Goal: Task Accomplishment & Management: Complete application form

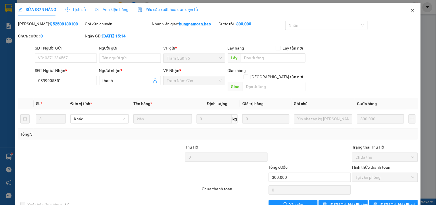
click at [409, 8] on span "Close" at bounding box center [413, 11] width 16 height 16
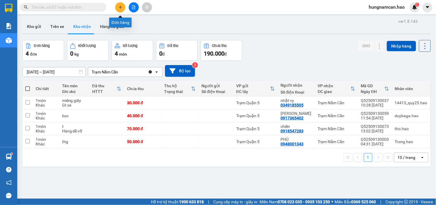
click at [119, 9] on icon "plus" at bounding box center [120, 7] width 4 height 4
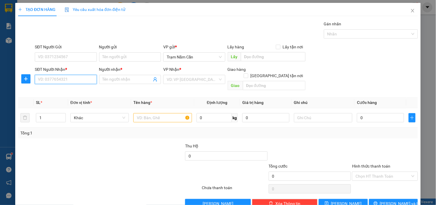
click at [64, 78] on input "SĐT Người Nhận *" at bounding box center [66, 79] width 62 height 9
type input "0907360669"
click at [66, 90] on div "0907360669 - [PERSON_NAME]" at bounding box center [66, 91] width 57 height 6
type input "NGỌC"
checkbox input "true"
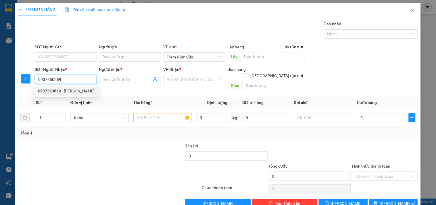
type input "Q7"
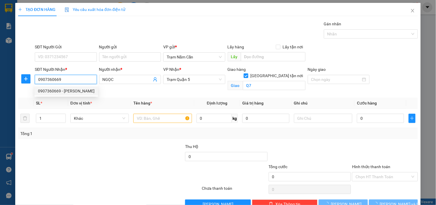
type input "40.000"
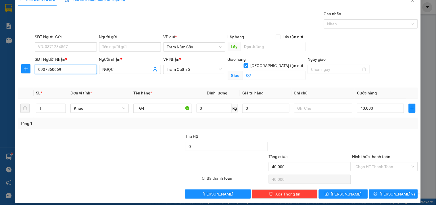
scroll to position [15, 0]
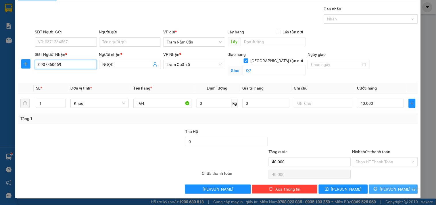
type input "0907360669"
click at [378, 190] on icon "printer" at bounding box center [376, 189] width 4 height 4
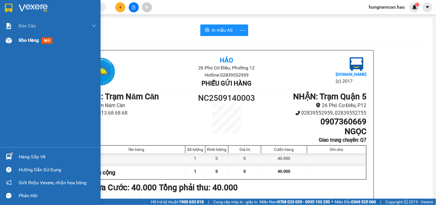
click at [16, 45] on div "Kho hàng mới" at bounding box center [50, 40] width 101 height 14
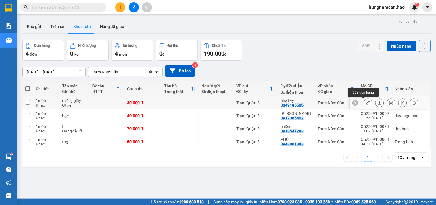
click at [364, 102] on button at bounding box center [368, 103] width 8 height 10
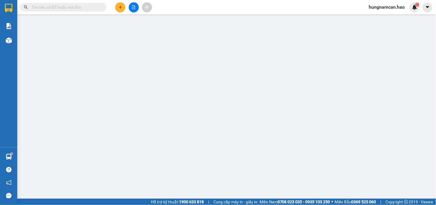
type input "0349185505"
type input "nhật vy"
type input "30.000"
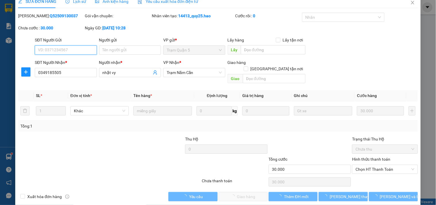
scroll to position [9, 0]
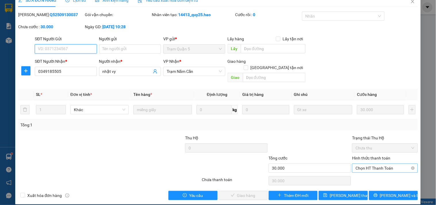
click at [357, 164] on span "Chọn HT Thanh Toán" at bounding box center [385, 168] width 59 height 9
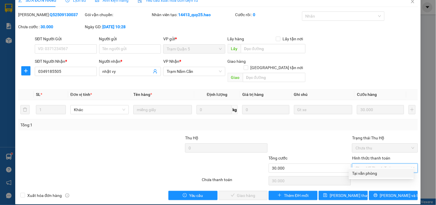
drag, startPoint x: 355, startPoint y: 177, endPoint x: 351, endPoint y: 177, distance: 3.7
click at [355, 177] on div "Tại văn phòng" at bounding box center [381, 173] width 65 height 9
type input "0"
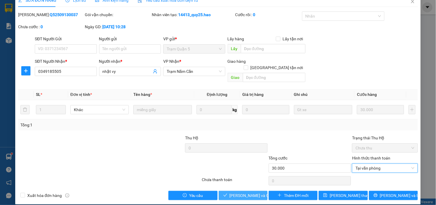
click at [258, 192] on span "[PERSON_NAME] và Giao hàng" at bounding box center [257, 195] width 55 height 6
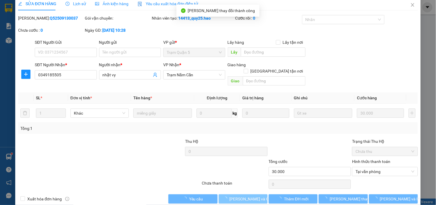
scroll to position [0, 0]
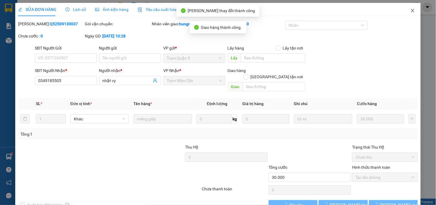
click at [411, 12] on icon "close" at bounding box center [413, 10] width 5 height 5
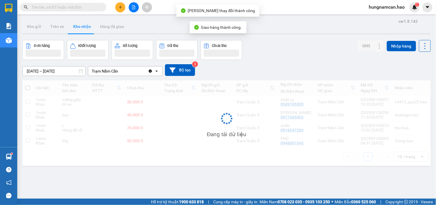
scroll to position [26, 0]
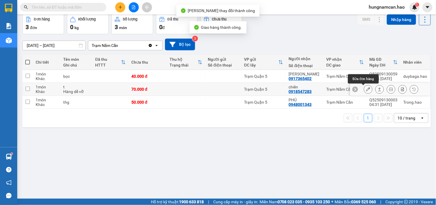
click at [364, 90] on button at bounding box center [368, 89] width 8 height 10
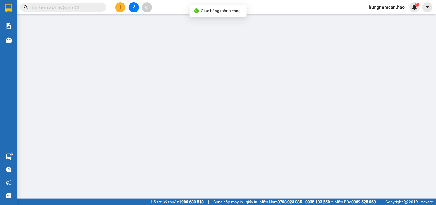
type input "0918547283"
type input "chiến"
type input "70.000"
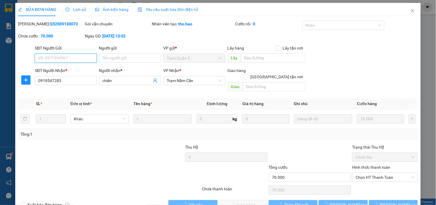
scroll to position [6, 0]
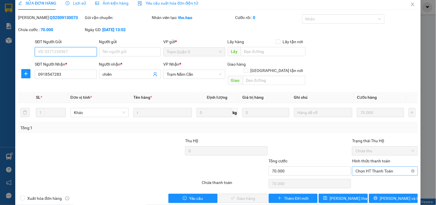
click at [367, 166] on span "Chọn HT Thanh Toán" at bounding box center [385, 170] width 59 height 9
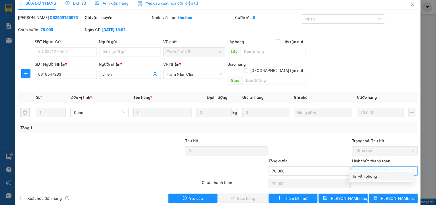
click at [362, 176] on div "Tại văn phòng" at bounding box center [382, 176] width 58 height 6
type input "0"
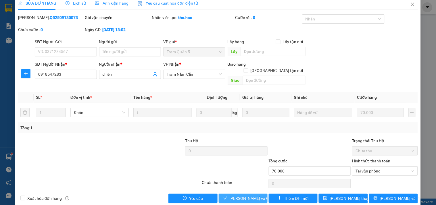
drag, startPoint x: 250, startPoint y: 196, endPoint x: 268, endPoint y: 182, distance: 22.7
click at [250, 196] on button "[PERSON_NAME] và Giao hàng" at bounding box center [243, 198] width 49 height 9
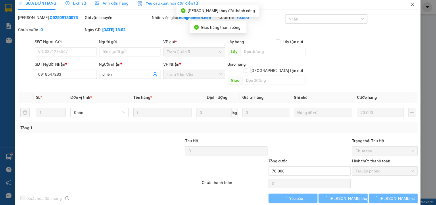
scroll to position [0, 0]
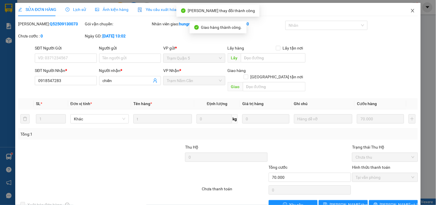
click at [405, 9] on span "Close" at bounding box center [413, 11] width 16 height 16
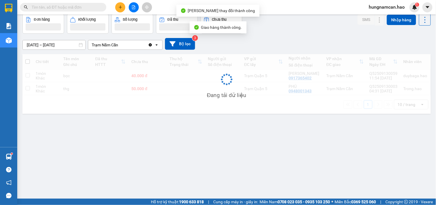
scroll to position [26, 0]
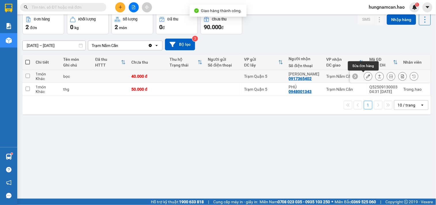
click at [366, 76] on icon at bounding box center [368, 76] width 4 height 4
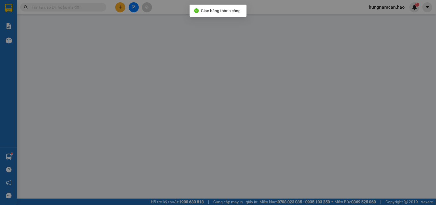
type input "0917365402"
type input "[PERSON_NAME]"
type input "40.000"
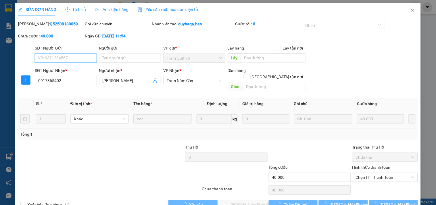
scroll to position [6, 0]
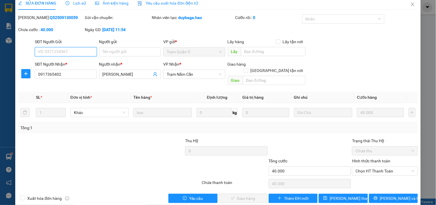
drag, startPoint x: 356, startPoint y: 166, endPoint x: 355, endPoint y: 170, distance: 3.5
click at [357, 167] on span "Chọn HT Thanh Toán" at bounding box center [385, 170] width 59 height 9
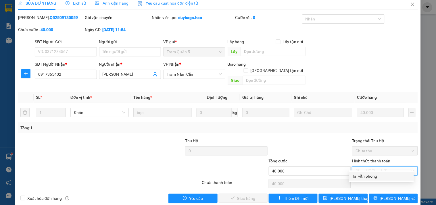
drag, startPoint x: 355, startPoint y: 172, endPoint x: 325, endPoint y: 181, distance: 31.2
click at [354, 172] on div "Tại văn phòng" at bounding box center [381, 175] width 65 height 9
type input "0"
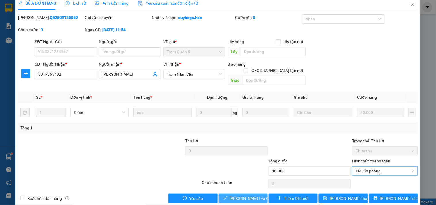
click at [258, 195] on span "[PERSON_NAME] và Giao hàng" at bounding box center [257, 198] width 55 height 6
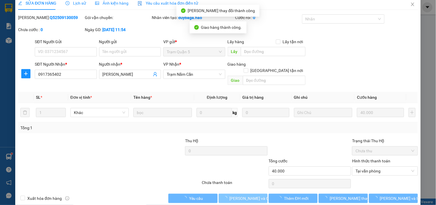
scroll to position [0, 0]
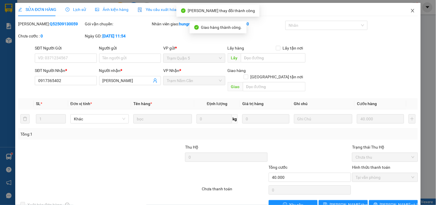
click at [411, 11] on icon "close" at bounding box center [413, 10] width 5 height 5
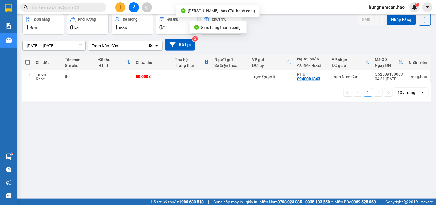
scroll to position [26, 0]
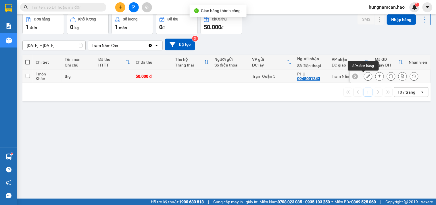
click at [364, 76] on button at bounding box center [368, 76] width 8 height 10
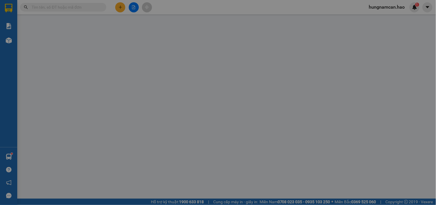
type input "0948001343"
type input "PHÚ"
type input "50.000"
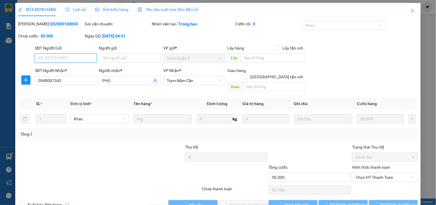
scroll to position [6, 0]
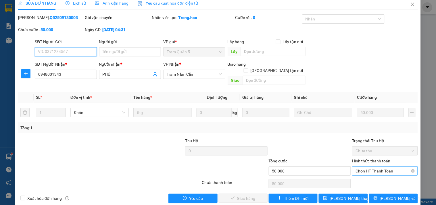
click at [356, 166] on span "Chọn HT Thanh Toán" at bounding box center [385, 170] width 59 height 9
drag, startPoint x: 353, startPoint y: 171, endPoint x: 342, endPoint y: 176, distance: 11.3
click at [352, 172] on div "Total Paid Fee 0 Total UnPaid Fee 50.000 Cash Collection Total Fee Mã ĐH: Q5250…" at bounding box center [218, 108] width 400 height 188
drag, startPoint x: 386, startPoint y: 158, endPoint x: 384, endPoint y: 162, distance: 4.8
click at [387, 158] on div "Hình thức thanh toán" at bounding box center [385, 162] width 66 height 9
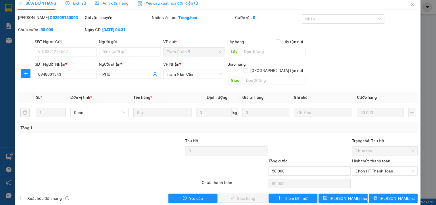
drag, startPoint x: 384, startPoint y: 163, endPoint x: 380, endPoint y: 176, distance: 13.7
click at [384, 166] on span "Chọn HT Thanh Toán" at bounding box center [385, 170] width 59 height 9
click at [380, 177] on div "Tại văn phòng" at bounding box center [382, 176] width 58 height 6
type input "0"
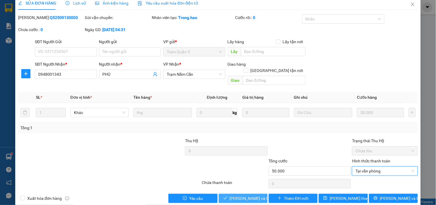
click at [250, 194] on button "[PERSON_NAME] và Giao hàng" at bounding box center [243, 198] width 49 height 9
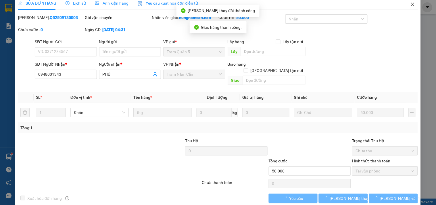
scroll to position [0, 0]
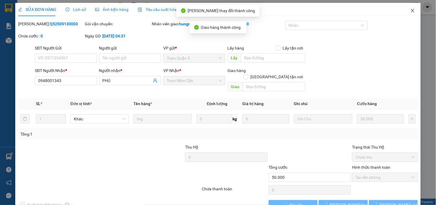
drag, startPoint x: 410, startPoint y: 9, endPoint x: 11, endPoint y: 9, distance: 398.8
click at [411, 9] on icon "close" at bounding box center [413, 10] width 5 height 5
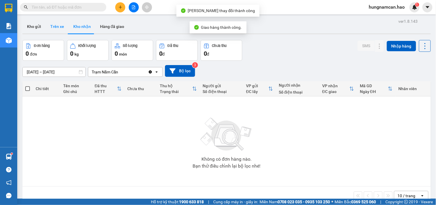
click at [60, 25] on button "Trên xe" at bounding box center [57, 27] width 23 height 14
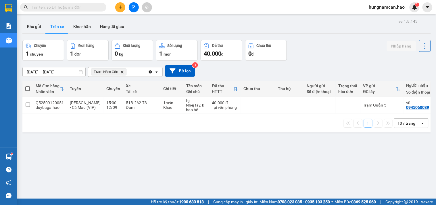
click at [117, 6] on button at bounding box center [120, 7] width 10 height 10
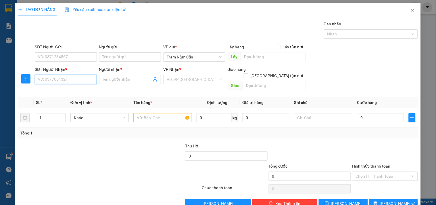
click at [41, 78] on input "SĐT Người Nhận *" at bounding box center [66, 79] width 62 height 9
click at [81, 90] on div "0935988782 - TIÊN" at bounding box center [65, 91] width 54 height 6
type input "0935988782"
type input "TIÊN"
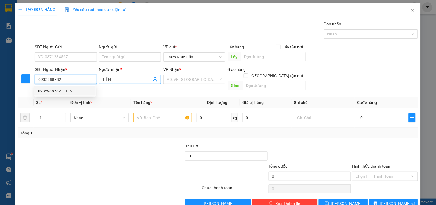
type input "60.000"
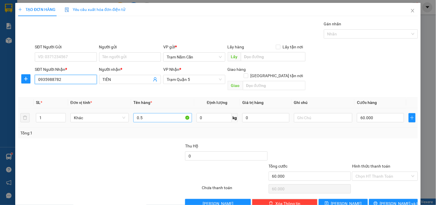
type input "0935988782"
drag, startPoint x: 156, startPoint y: 116, endPoint x: 62, endPoint y: 85, distance: 99.1
click at [70, 97] on table "SL * Đơn vị tính * Tên hàng * Định lượng Giá trị hàng Ghi chú Cước hàng 1 Khác …" at bounding box center [218, 112] width 400 height 30
type input "1C"
type input "0"
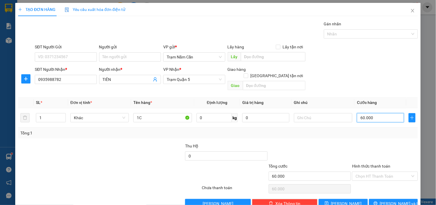
type input "0"
type input "01"
type input "1"
type input "010"
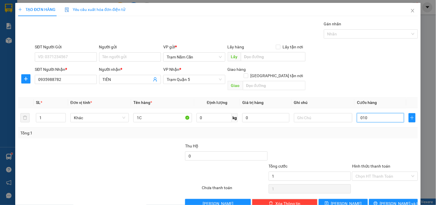
type input "10"
type input "0.100"
type input "100"
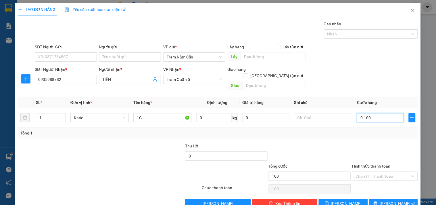
type input "0.100"
type input "100.000"
click at [387, 146] on div at bounding box center [385, 153] width 67 height 20
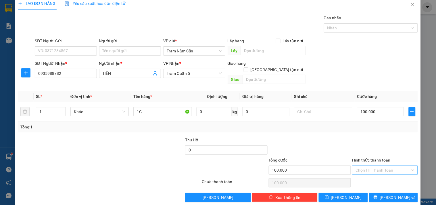
scroll to position [8, 0]
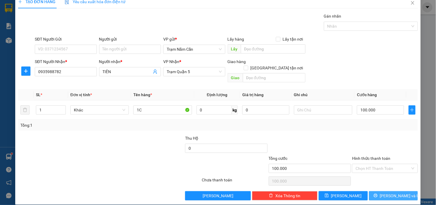
click at [375, 191] on button "[PERSON_NAME] và In" at bounding box center [393, 195] width 49 height 9
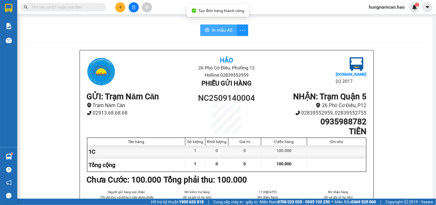
click at [221, 30] on span "In mẫu A5" at bounding box center [222, 29] width 21 height 7
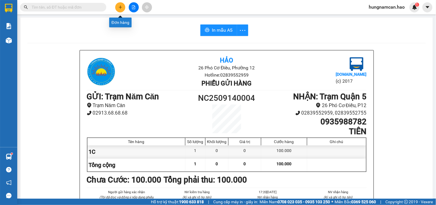
click at [120, 5] on icon "plus" at bounding box center [120, 7] width 4 height 4
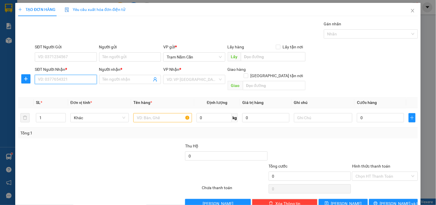
click at [65, 83] on input "SĐT Người Nhận *" at bounding box center [66, 79] width 62 height 9
click at [64, 90] on div "0919208128 - SỮ" at bounding box center [65, 91] width 54 height 6
type input "0919208128"
type input "SỮ"
type input "50.000"
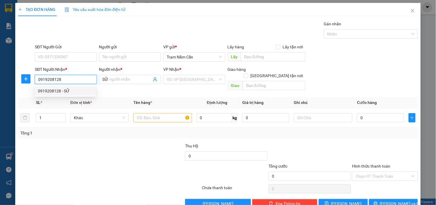
type input "50.000"
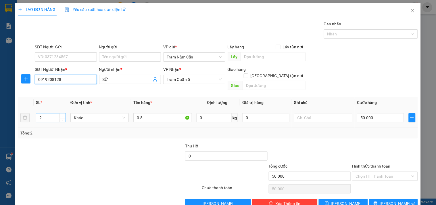
type input "0919208128"
type input "3"
click at [62, 116] on icon "up" at bounding box center [63, 116] width 2 height 1
click at [381, 113] on input "50.000" at bounding box center [380, 117] width 47 height 9
type input "0"
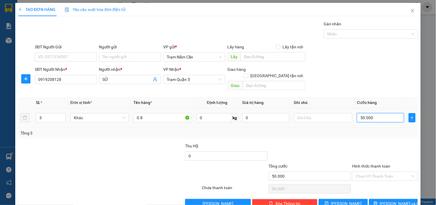
type input "0"
type input "08"
type input "8"
type input "80"
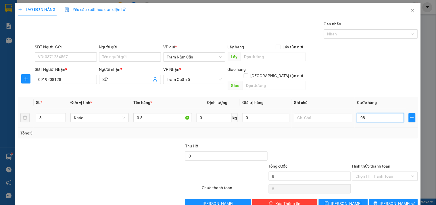
type input "80"
type input "080"
type input "80.000"
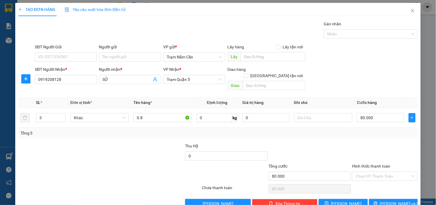
click at [375, 130] on div "Tổng: 3" at bounding box center [217, 133] width 395 height 6
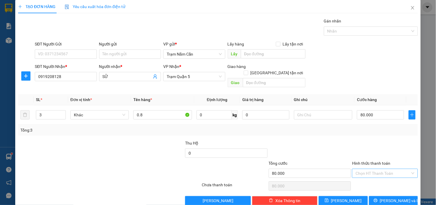
scroll to position [8, 0]
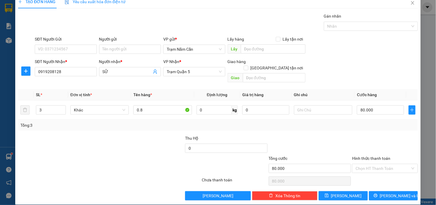
click at [380, 184] on div "Transit Pickup Surcharge Ids Transit Deliver Surcharge Ids Transit Deliver Surc…" at bounding box center [218, 106] width 400 height 187
click at [378, 193] on icon "printer" at bounding box center [376, 195] width 4 height 4
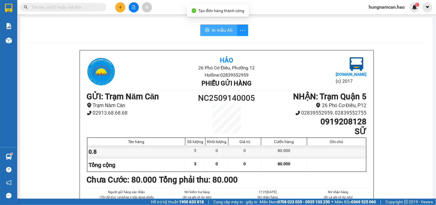
drag, startPoint x: 213, startPoint y: 48, endPoint x: 219, endPoint y: 29, distance: 19.9
click at [212, 32] on span "In mẫu A5" at bounding box center [222, 29] width 21 height 7
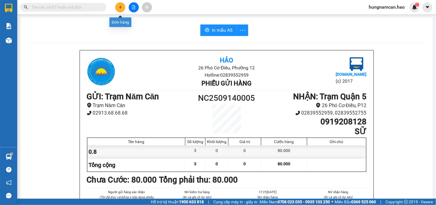
click at [118, 3] on button at bounding box center [120, 7] width 10 height 10
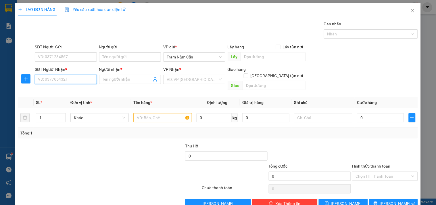
click at [68, 78] on input "SĐT Người Nhận *" at bounding box center [66, 79] width 62 height 9
type input "0343839517"
click at [71, 91] on div "0343839517 - HOÀNG" at bounding box center [65, 91] width 54 height 6
type input "HOÀNG"
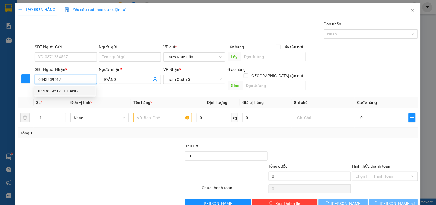
type input "30.000"
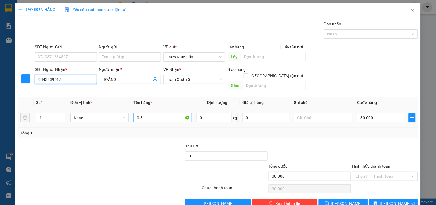
type input "0343839517"
drag, startPoint x: 159, startPoint y: 110, endPoint x: 45, endPoint y: 112, distance: 113.9
click at [45, 112] on tr "1 Khác 0.8 0 kg 0 30.000" at bounding box center [218, 117] width 400 height 19
drag, startPoint x: 436, startPoint y: 9, endPoint x: 154, endPoint y: 113, distance: 300.9
click at [154, 113] on input "HOOP" at bounding box center [162, 117] width 58 height 9
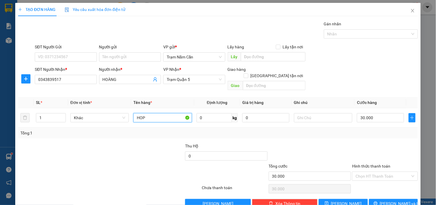
scroll to position [8, 0]
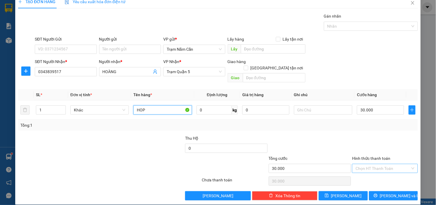
type input "HOP"
click at [383, 164] on input "Hình thức thanh toán" at bounding box center [383, 168] width 55 height 9
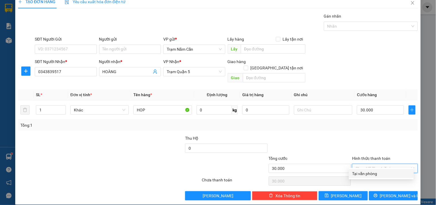
click at [383, 175] on div "Tại văn phòng" at bounding box center [382, 173] width 58 height 6
type input "0"
click at [383, 191] on button "[PERSON_NAME] và In" at bounding box center [393, 195] width 49 height 9
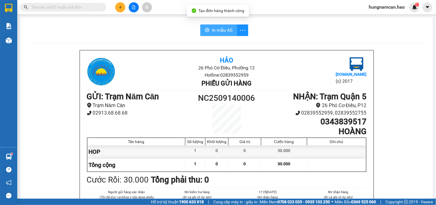
click at [221, 31] on span "In mẫu A5" at bounding box center [222, 29] width 21 height 7
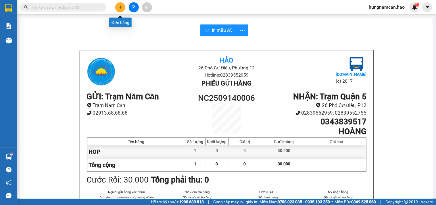
click at [119, 6] on icon "plus" at bounding box center [120, 7] width 4 height 4
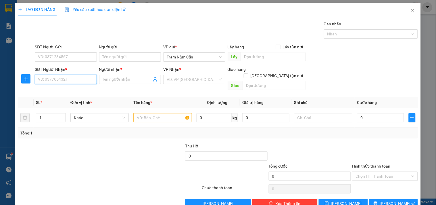
click at [41, 76] on input "SĐT Người Nhận *" at bounding box center [66, 79] width 62 height 9
drag, startPoint x: 59, startPoint y: 91, endPoint x: 121, endPoint y: 96, distance: 62.5
click at [59, 91] on div "0948409404 - khải" at bounding box center [65, 91] width 54 height 6
type input "0948409404"
type input "khải"
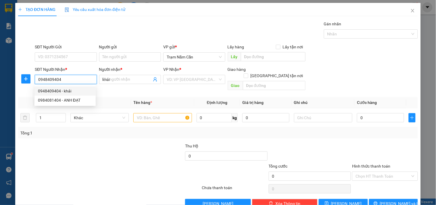
type input "60.000"
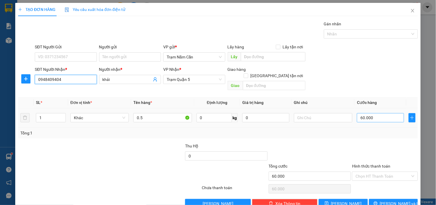
type input "0948409404"
click at [384, 116] on input "60.000" at bounding box center [380, 117] width 47 height 9
type input "0"
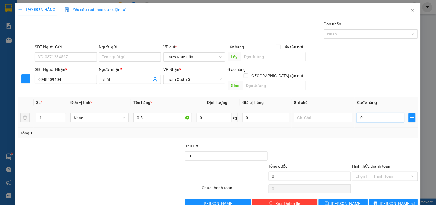
type input "4"
type input "04"
type input "40"
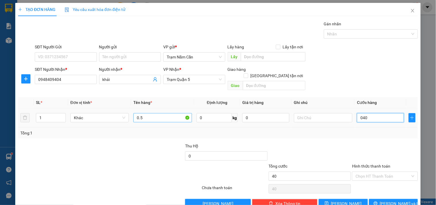
type input "040"
type input "40.000"
click at [157, 113] on input "0.5" at bounding box center [162, 117] width 58 height 9
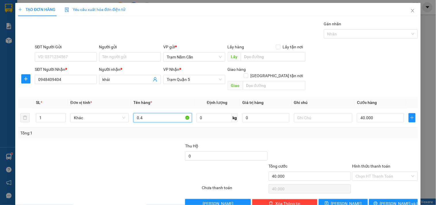
type input "0.4"
click at [401, 143] on div at bounding box center [385, 153] width 67 height 20
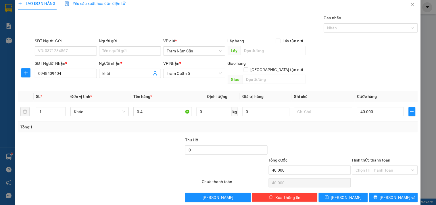
scroll to position [8, 0]
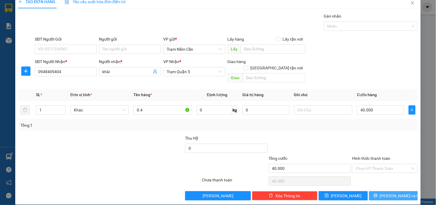
click at [390, 192] on span "[PERSON_NAME] và In" at bounding box center [400, 195] width 40 height 6
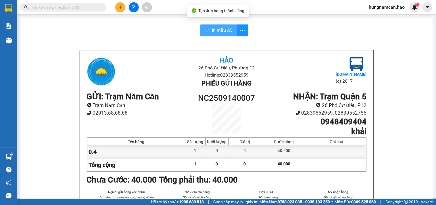
click at [217, 31] on span "In mẫu A5" at bounding box center [222, 29] width 21 height 7
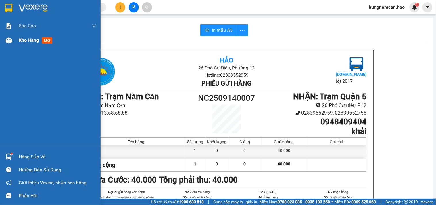
click at [13, 40] on div at bounding box center [9, 40] width 10 height 10
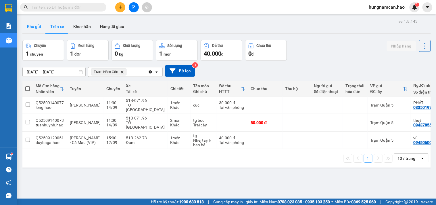
click at [30, 29] on button "Kho gửi" at bounding box center [33, 27] width 23 height 14
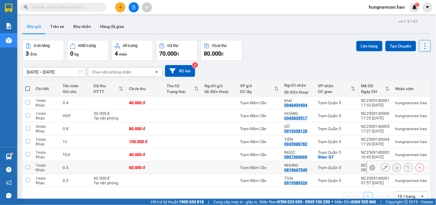
click at [290, 163] on div "NHUNG" at bounding box center [299, 165] width 28 height 5
checkbox input "true"
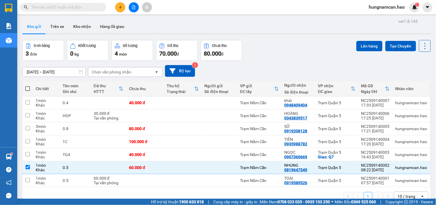
click at [284, 187] on div "1 10 / trang open" at bounding box center [226, 196] width 409 height 18
click at [266, 174] on td "Trạm Năm Căn" at bounding box center [259, 180] width 45 height 13
checkbox input "true"
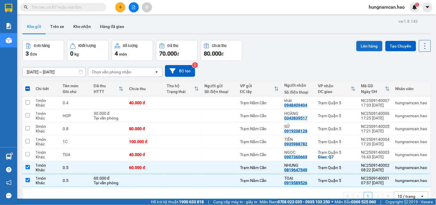
click at [361, 41] on button "Lên hàng" at bounding box center [370, 46] width 26 height 10
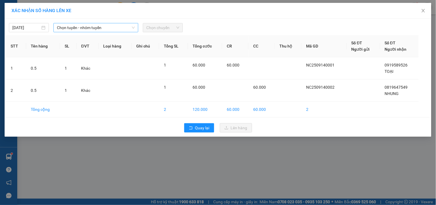
click at [117, 28] on span "Chọn tuyến - nhóm tuyến" at bounding box center [96, 27] width 78 height 9
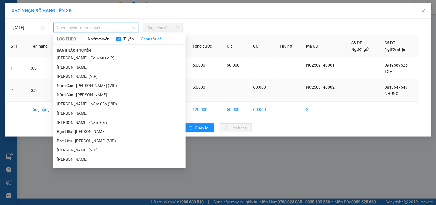
click at [105, 91] on li "Năm Căn - [PERSON_NAME]" at bounding box center [119, 94] width 132 height 9
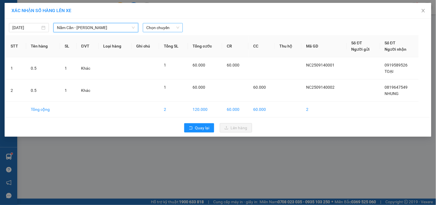
click at [163, 28] on span "Chọn chuyến" at bounding box center [162, 27] width 33 height 9
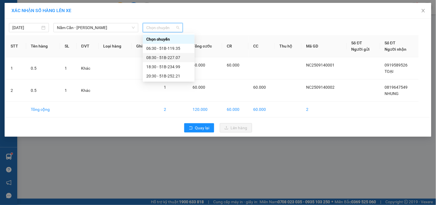
click at [164, 55] on div "08:30 - 51B-227.07" at bounding box center [168, 57] width 45 height 6
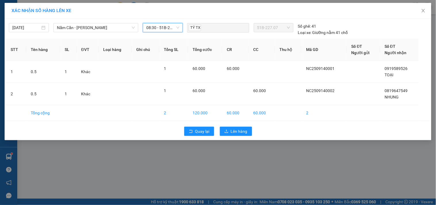
click at [232, 137] on div "Quay lại Lên hàng" at bounding box center [218, 131] width 424 height 15
click at [235, 131] on span "Lên hàng" at bounding box center [239, 131] width 17 height 6
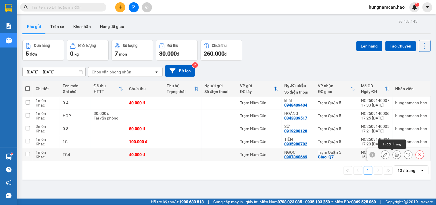
click at [395, 155] on icon at bounding box center [397, 154] width 4 height 4
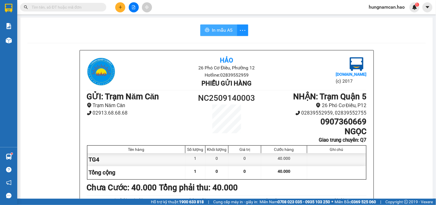
click at [218, 27] on span "In mẫu A5" at bounding box center [222, 29] width 21 height 7
click at [80, 9] on input "text" at bounding box center [66, 7] width 68 height 6
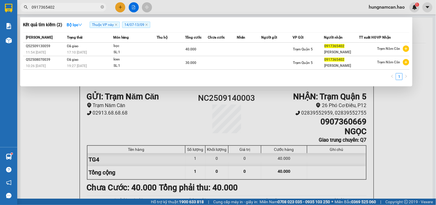
type input "0917365402"
click at [418, 41] on div at bounding box center [218, 102] width 436 height 205
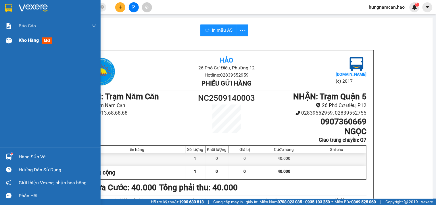
click at [5, 41] on div at bounding box center [9, 40] width 10 height 10
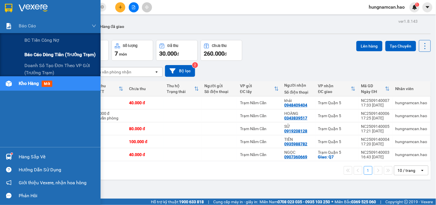
click at [35, 55] on span "đơn" at bounding box center [33, 54] width 7 height 5
click at [39, 53] on span "Báo cáo dòng tiền (trưởng trạm)" at bounding box center [59, 54] width 71 height 7
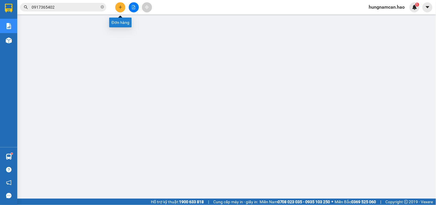
click at [119, 6] on icon "plus" at bounding box center [120, 7] width 4 height 4
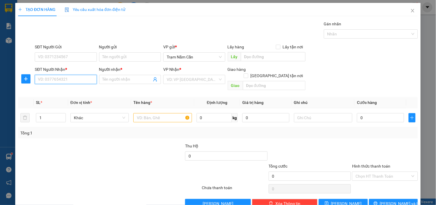
click at [59, 75] on input "SĐT Người Nhận *" at bounding box center [66, 79] width 62 height 9
click at [61, 90] on div "0938125510 - ANH KIỆN" at bounding box center [65, 91] width 54 height 6
type input "0938125510"
type input "ANH KIỆN"
type input "50.000"
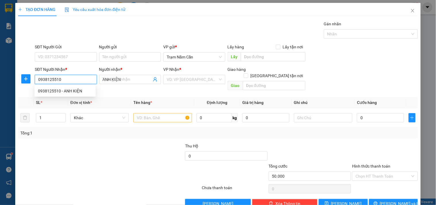
type input "50.000"
type input "0938125510"
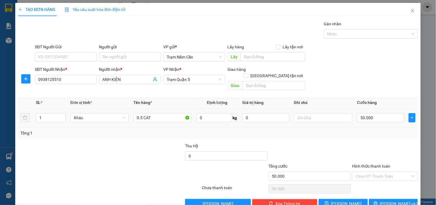
drag, startPoint x: 148, startPoint y: 106, endPoint x: 127, endPoint y: 106, distance: 21.3
click at [127, 108] on tr "1 Khác 0.5 CAT 0 kg 0 50.000" at bounding box center [218, 117] width 400 height 19
drag, startPoint x: 156, startPoint y: 111, endPoint x: 116, endPoint y: 111, distance: 40.3
click at [116, 111] on tr "1 Khác 0.5 CAT 0 kg 0 50.000" at bounding box center [218, 117] width 400 height 19
type input "0.4"
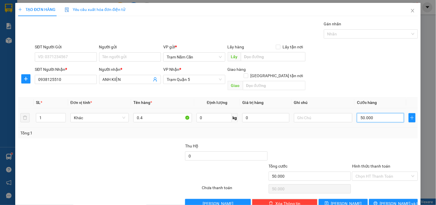
click at [390, 114] on input "50.000" at bounding box center [380, 117] width 47 height 9
type input "0"
type input "4"
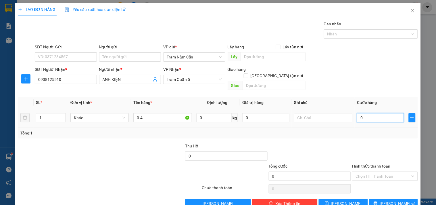
type input "4"
type input "04"
type input "40"
type input "040"
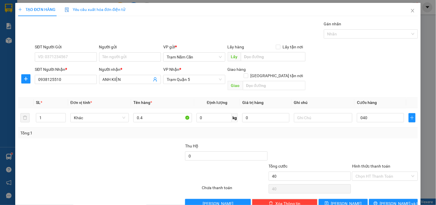
type input "40.000"
click at [362, 144] on div at bounding box center [385, 153] width 67 height 20
click at [375, 199] on button "[PERSON_NAME] và In" at bounding box center [393, 203] width 49 height 9
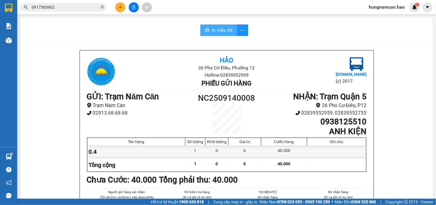
click at [221, 30] on span "In mẫu A5" at bounding box center [222, 29] width 21 height 7
click at [120, 7] on icon "plus" at bounding box center [120, 7] width 3 height 0
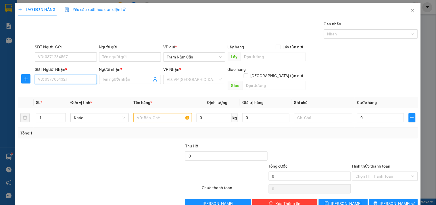
click at [59, 79] on input "SĐT Người Nhận *" at bounding box center [66, 79] width 62 height 9
type input "0948140282"
drag, startPoint x: 127, startPoint y: 82, endPoint x: 132, endPoint y: 72, distance: 10.9
click at [127, 81] on input "Người nhận *" at bounding box center [127, 79] width 49 height 6
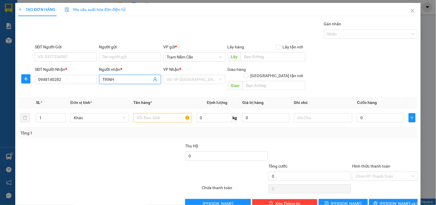
type input "TRINH"
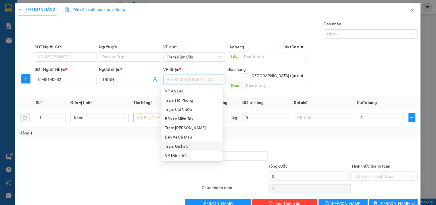
drag, startPoint x: 194, startPoint y: 148, endPoint x: 143, endPoint y: 132, distance: 53.3
click at [191, 147] on div "Trạm Quận 5" at bounding box center [192, 146] width 54 height 6
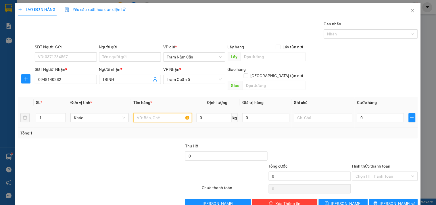
drag, startPoint x: 137, startPoint y: 115, endPoint x: 0, endPoint y: 3, distance: 177.4
click at [134, 114] on input "text" at bounding box center [162, 117] width 58 height 9
type input "0.4"
type input "7"
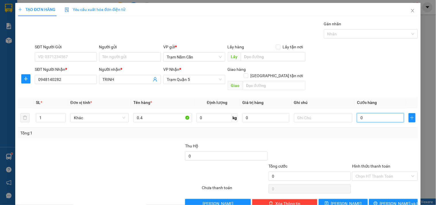
type input "7"
type input "0"
type input "05"
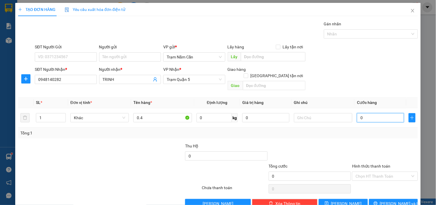
type input "5"
type input "0"
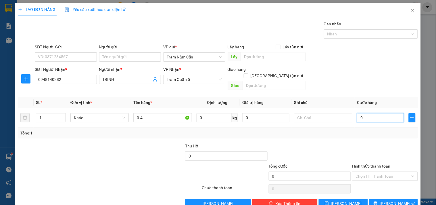
type input "04"
type input "4"
type input "040"
type input "40"
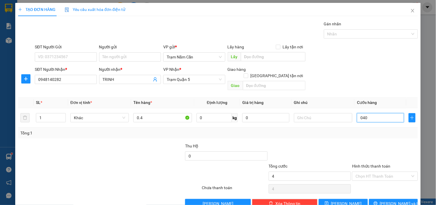
type input "40"
type input "40.000"
click at [387, 133] on div "Transit Pickup Surcharge Ids Transit Deliver Surcharge Ids Transit Deliver Surc…" at bounding box center [218, 114] width 400 height 187
drag, startPoint x: 385, startPoint y: 161, endPoint x: 384, endPoint y: 166, distance: 4.6
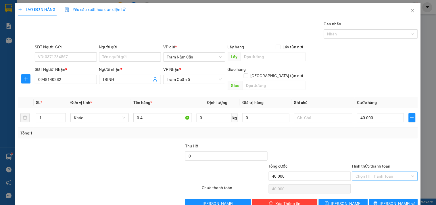
click at [384, 172] on input "Hình thức thanh toán" at bounding box center [383, 176] width 55 height 9
drag, startPoint x: 384, startPoint y: 171, endPoint x: 384, endPoint y: 175, distance: 4.0
click at [384, 178] on div "Tại văn phòng" at bounding box center [382, 181] width 58 height 6
type input "0"
click at [384, 199] on button "[PERSON_NAME] và In" at bounding box center [393, 203] width 49 height 9
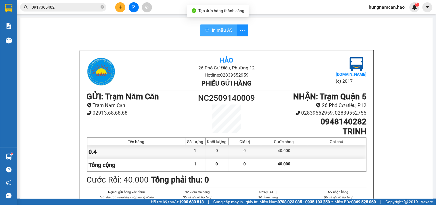
click at [218, 34] on button "In mẫu A5" at bounding box center [218, 30] width 37 height 12
click at [120, 3] on button at bounding box center [120, 7] width 10 height 10
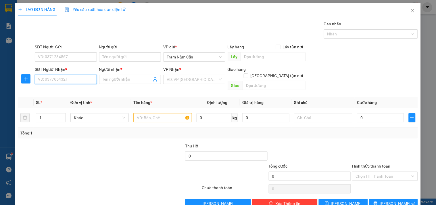
click at [58, 82] on input "SĐT Người Nhận *" at bounding box center [66, 79] width 62 height 9
click at [72, 74] on div "SĐT Người Nhận *" at bounding box center [66, 70] width 62 height 9
click at [73, 83] on input "09097541" at bounding box center [66, 79] width 62 height 9
click at [72, 91] on div "0909754147 - LINH" at bounding box center [65, 91] width 54 height 6
type input "0909754147"
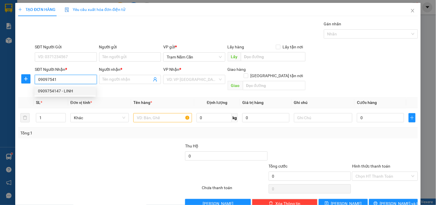
type input "LINH"
type input "150.000"
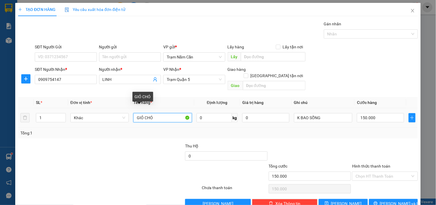
drag, startPoint x: 162, startPoint y: 111, endPoint x: 90, endPoint y: 101, distance: 72.6
click at [90, 101] on table "SL * Đơn vị tính * Tên hàng * Định lượng Giá trị hàng Ghi chú Cước hàng 1 Khác …" at bounding box center [218, 112] width 400 height 30
type input "T GIAY"
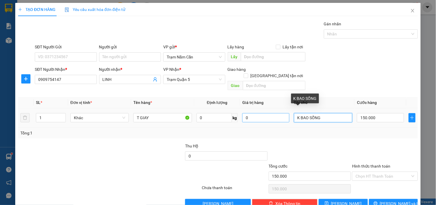
drag, startPoint x: 316, startPoint y: 112, endPoint x: 277, endPoint y: 114, distance: 38.9
click at [277, 114] on tr "1 Khác T GIAY 0 kg 0 K BAO SỐNG 150.000" at bounding box center [218, 117] width 400 height 19
type input "G"
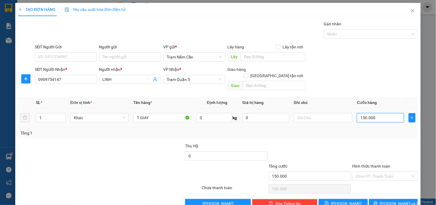
click at [392, 113] on input "150.000" at bounding box center [380, 117] width 47 height 9
type input "0"
type input "7"
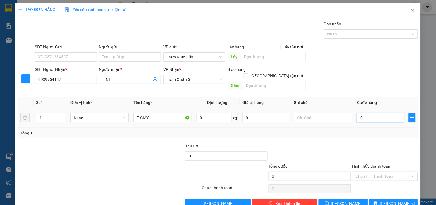
type input "7"
type input "07"
click at [367, 143] on div at bounding box center [385, 153] width 67 height 20
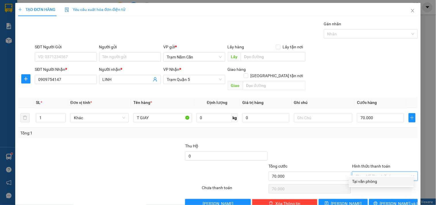
drag, startPoint x: 367, startPoint y: 160, endPoint x: 367, endPoint y: 171, distance: 11.2
click at [367, 172] on input "Hình thức thanh toán" at bounding box center [383, 176] width 55 height 9
drag, startPoint x: 367, startPoint y: 172, endPoint x: 366, endPoint y: 179, distance: 7.7
click at [367, 178] on div "Tại văn phòng" at bounding box center [382, 181] width 58 height 6
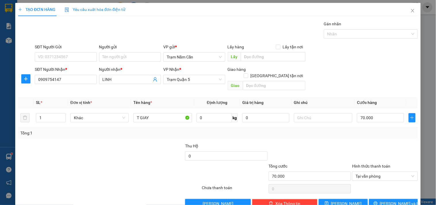
click at [369, 199] on div "[PERSON_NAME] và In" at bounding box center [394, 203] width 50 height 9
click at [369, 199] on button "[PERSON_NAME] và In" at bounding box center [393, 203] width 49 height 9
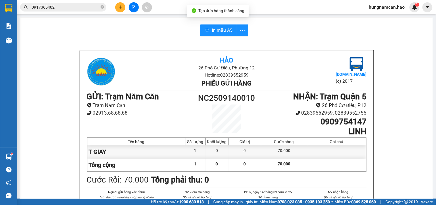
drag, startPoint x: 220, startPoint y: 31, endPoint x: 229, endPoint y: 32, distance: 9.2
click at [220, 31] on span "In mẫu A5" at bounding box center [222, 29] width 21 height 7
